Goal: Task Accomplishment & Management: Manage account settings

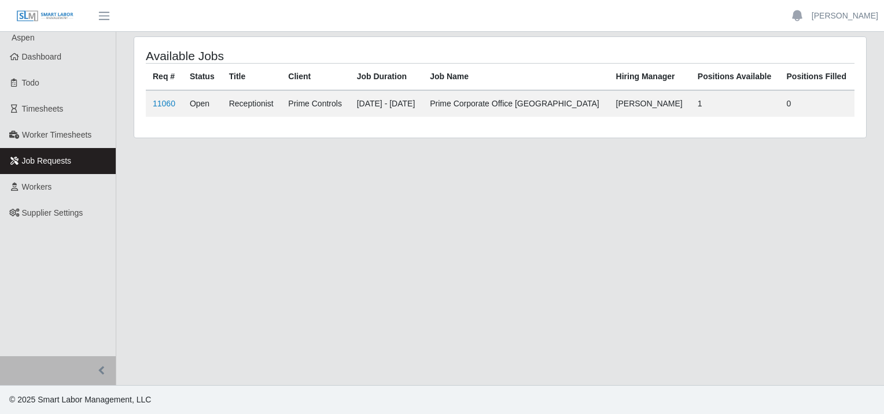
click at [45, 157] on span "Job Requests" at bounding box center [47, 160] width 50 height 9
click at [164, 102] on link "11060" at bounding box center [164, 103] width 23 height 9
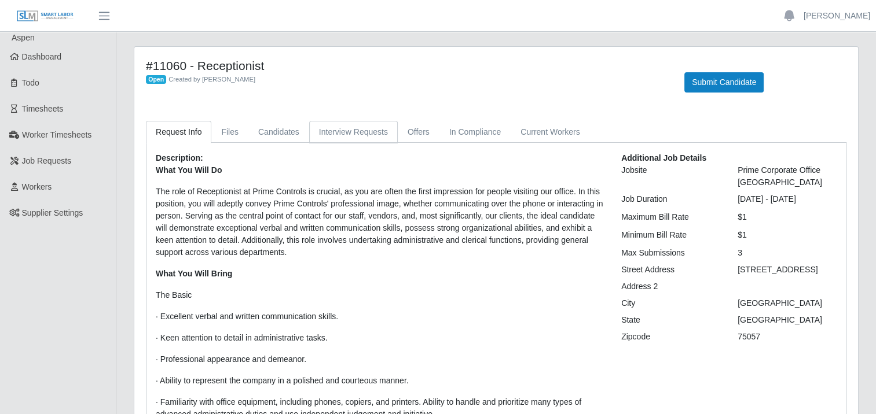
click at [363, 133] on link "Interview Requests" at bounding box center [353, 132] width 89 height 23
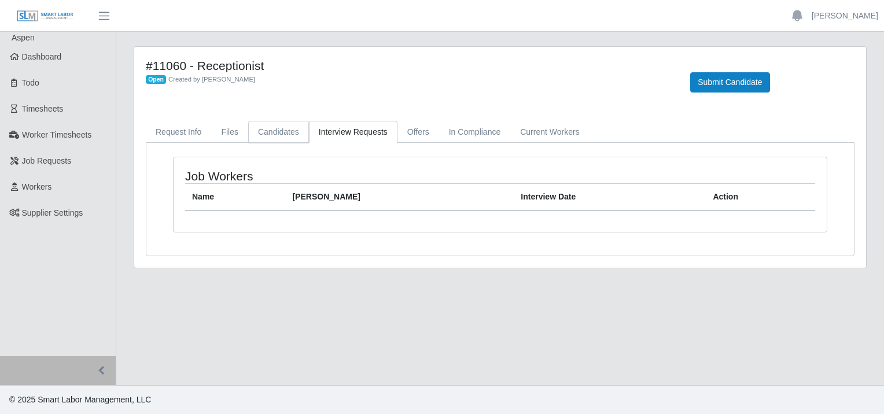
click at [271, 127] on link "Candidates" at bounding box center [278, 132] width 61 height 23
